Goal: Task Accomplishment & Management: Complete application form

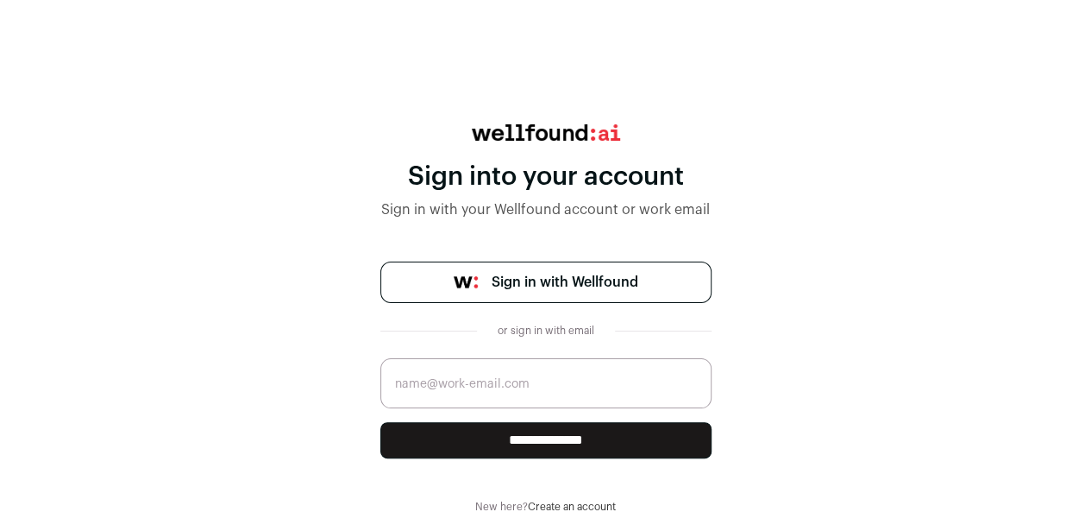
click at [587, 285] on span "Sign in with Wellfound" at bounding box center [565, 282] width 147 height 21
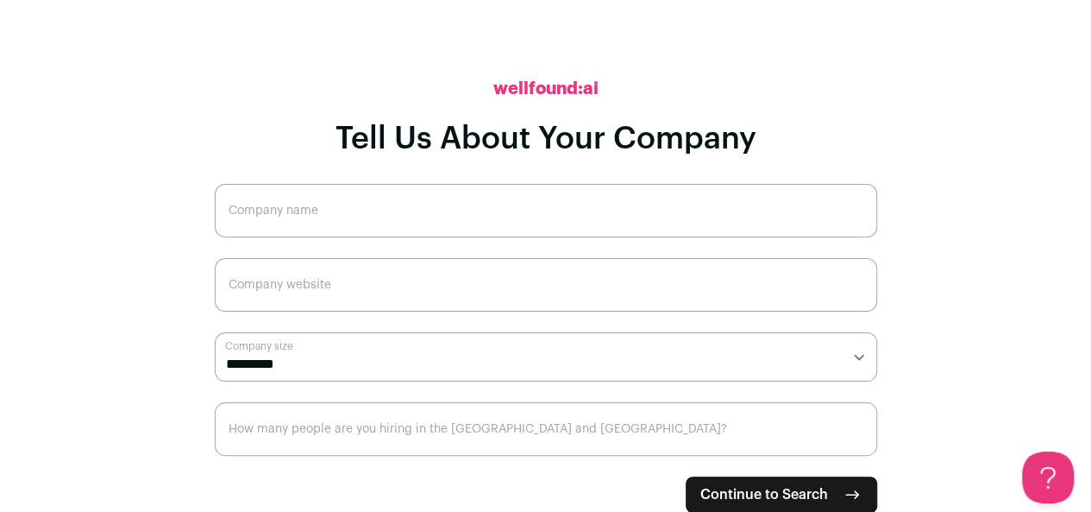
click at [765, 499] on span "Continue to Search" at bounding box center [764, 494] width 128 height 21
